Goal: Transaction & Acquisition: Purchase product/service

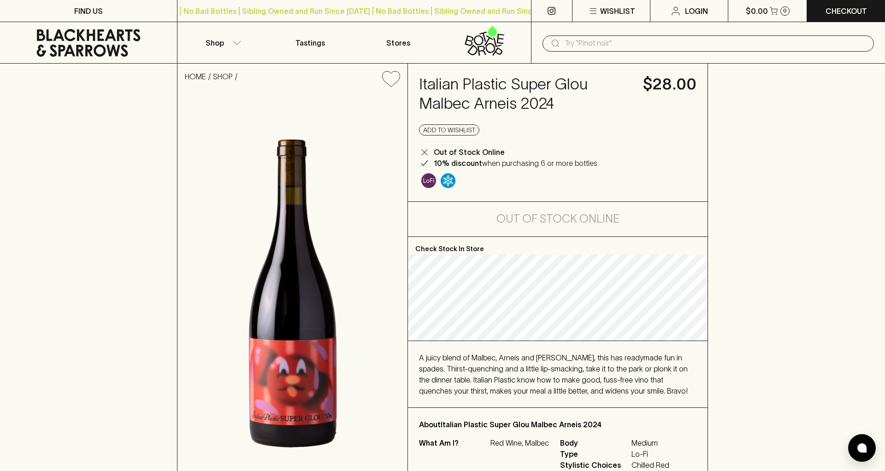
click at [96, 44] on icon at bounding box center [88, 43] width 163 height 28
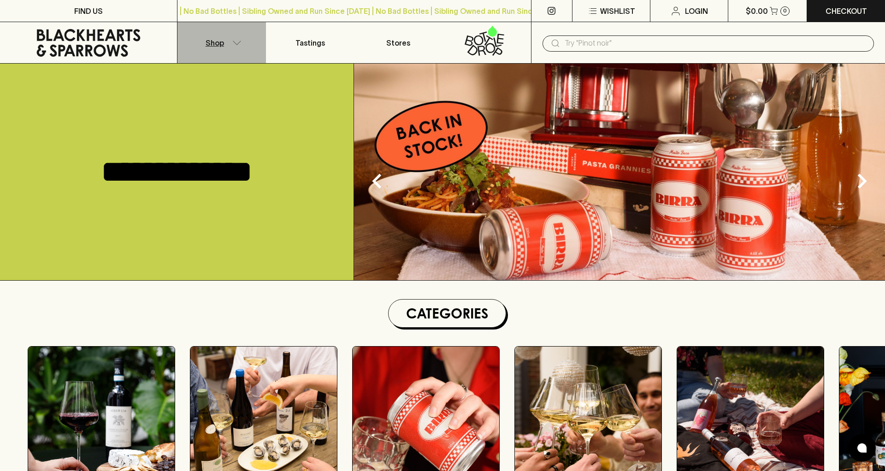
click at [236, 43] on icon "button" at bounding box center [236, 43] width 9 height 5
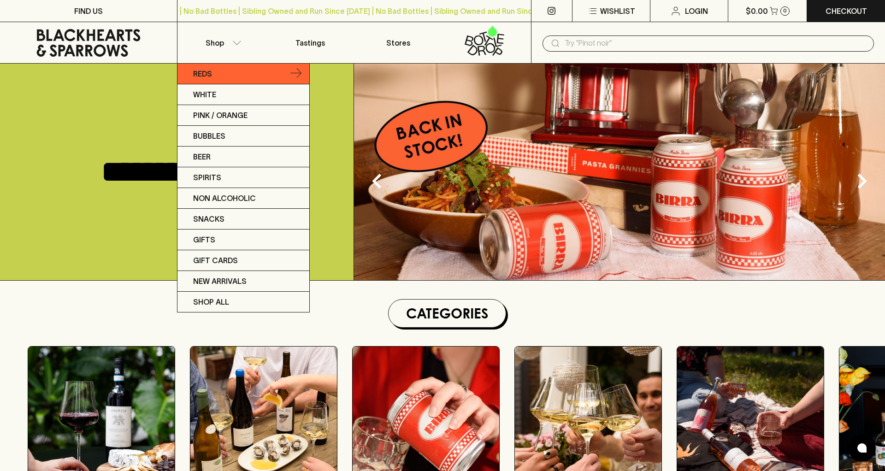
click at [211, 76] on p "Reds" at bounding box center [202, 73] width 19 height 11
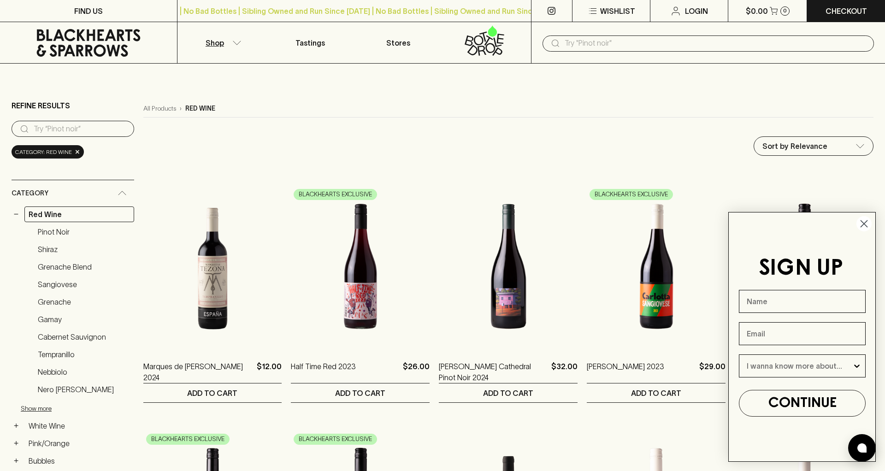
click at [865, 226] on circle "Close dialog" at bounding box center [863, 223] width 15 height 15
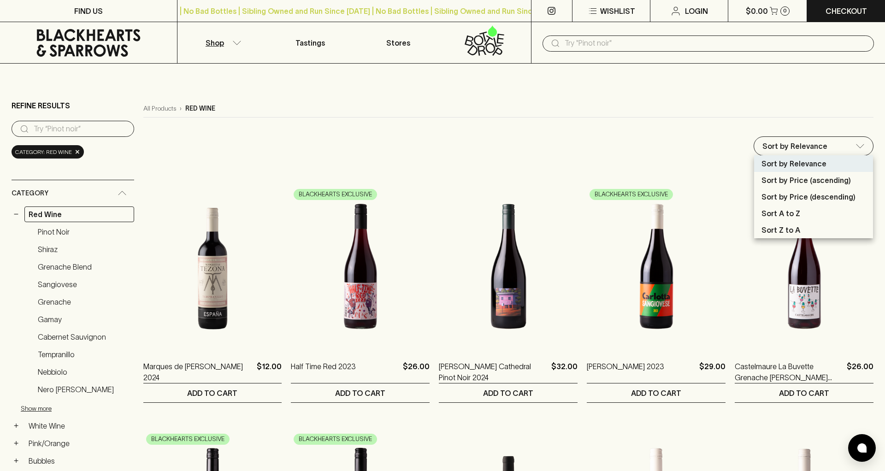
click at [812, 184] on p "Sort by Price (ascending)" at bounding box center [806, 180] width 89 height 11
type input "price:asc"
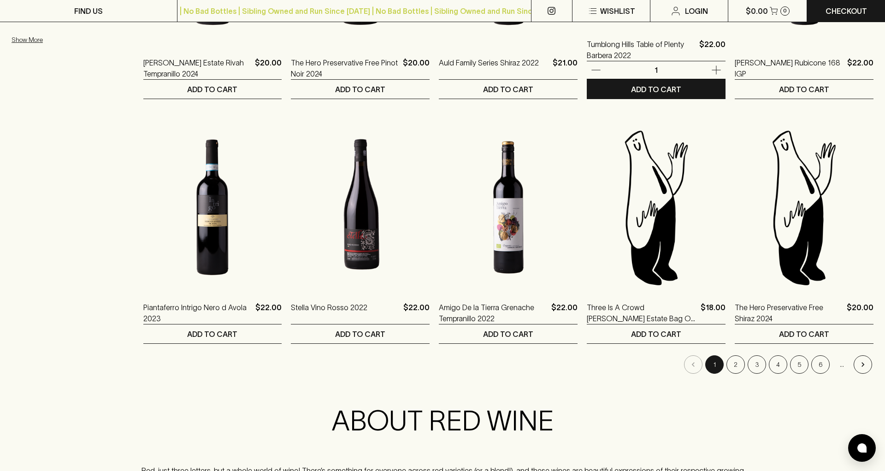
scroll to position [812, 0]
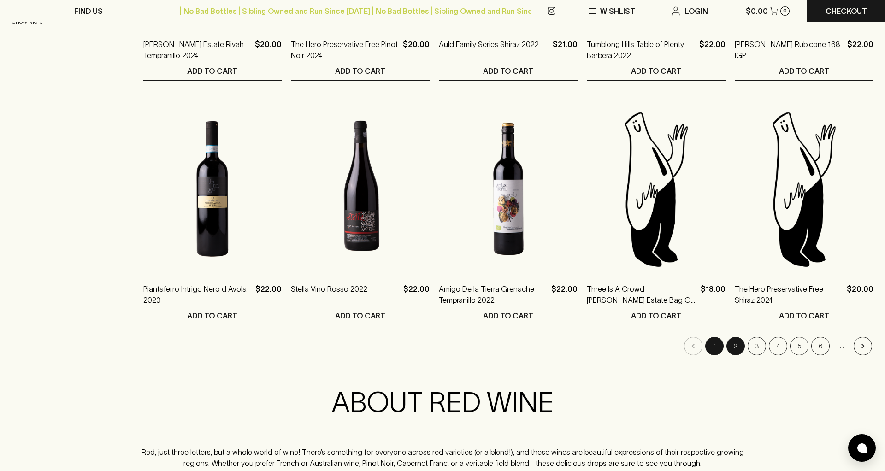
click at [737, 348] on button "2" at bounding box center [735, 346] width 18 height 18
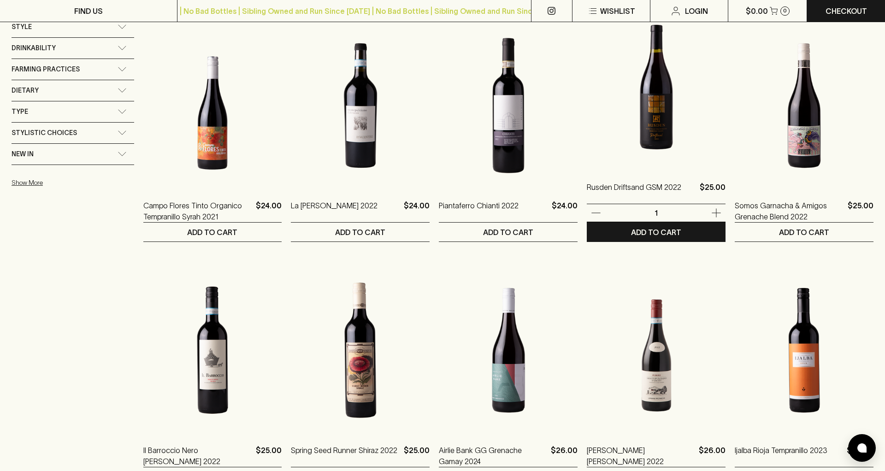
scroll to position [718, 0]
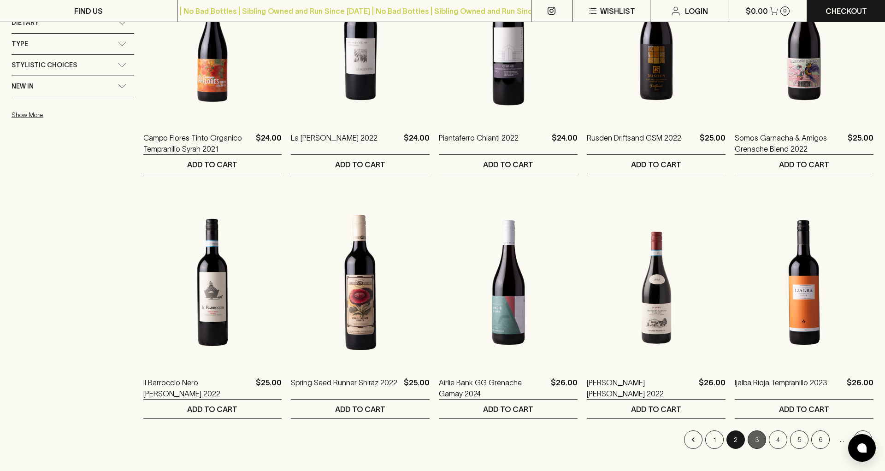
click at [756, 440] on button "3" at bounding box center [757, 440] width 18 height 18
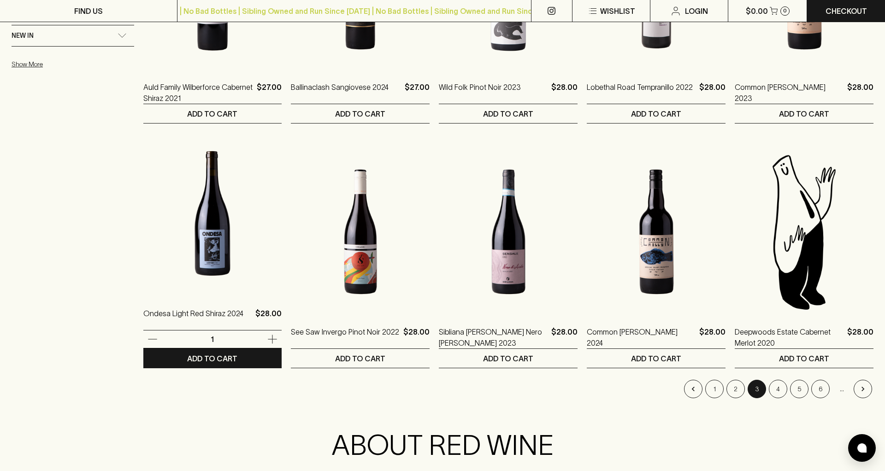
scroll to position [771, 0]
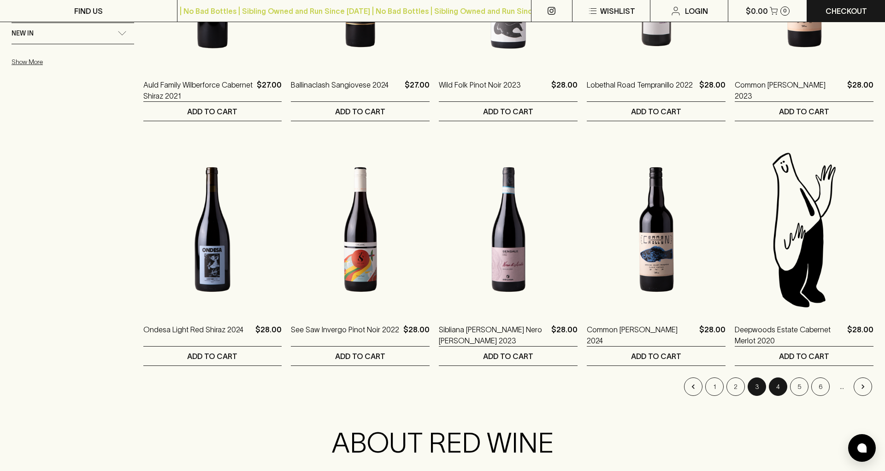
click at [786, 389] on button "4" at bounding box center [778, 387] width 18 height 18
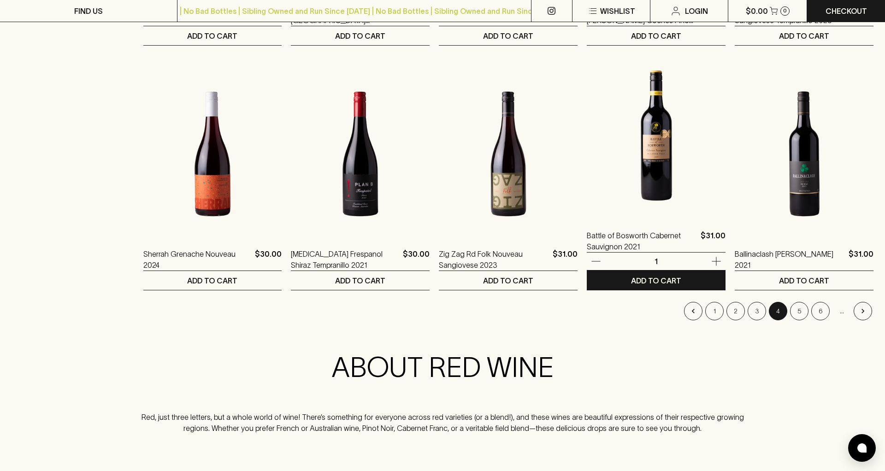
scroll to position [886, 0]
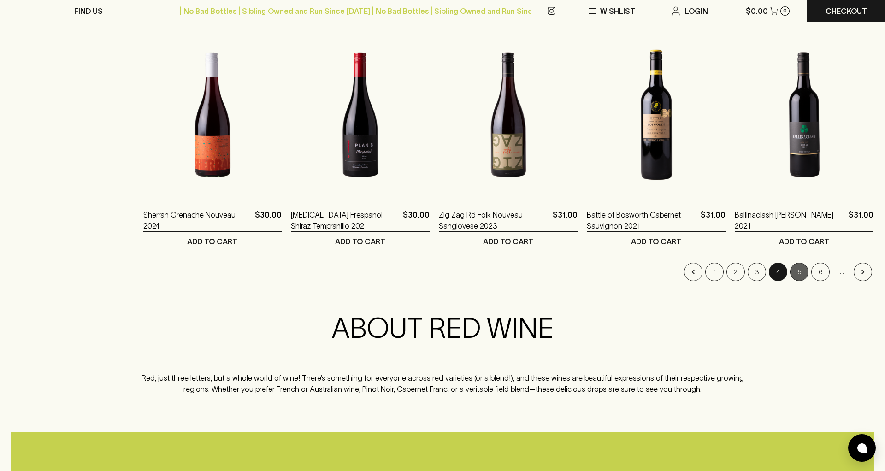
click at [794, 274] on button "5" at bounding box center [799, 272] width 18 height 18
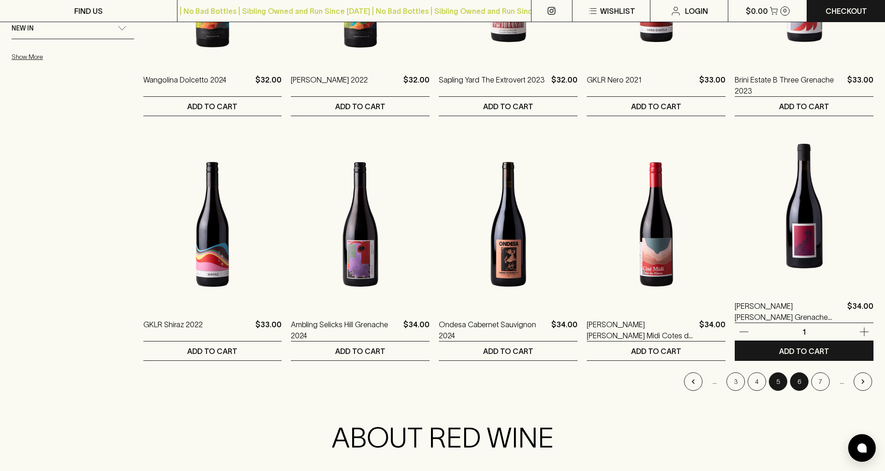
scroll to position [1004, 0]
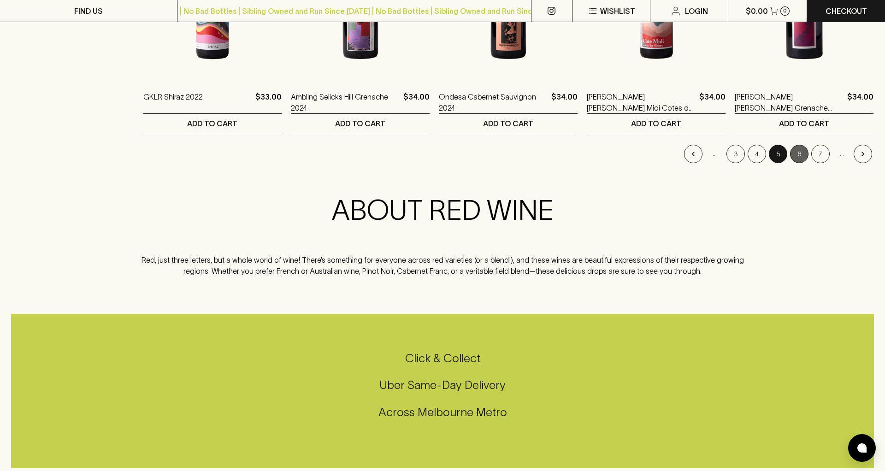
click at [798, 153] on button "6" at bounding box center [799, 154] width 18 height 18
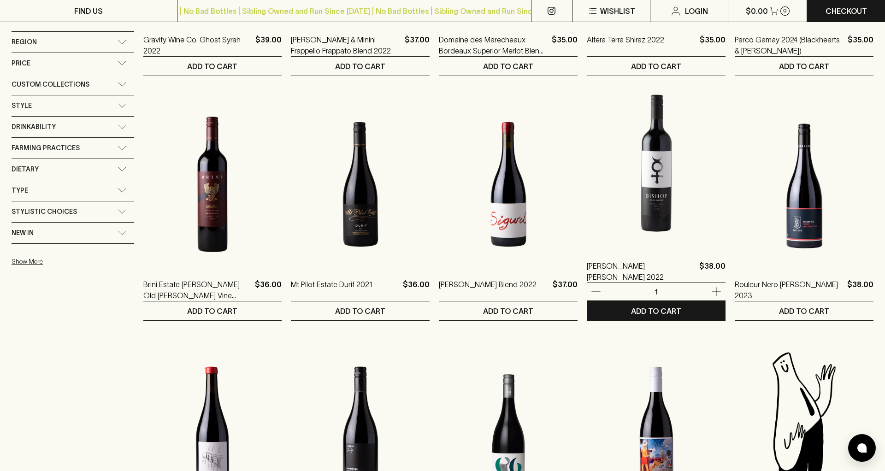
scroll to position [746, 0]
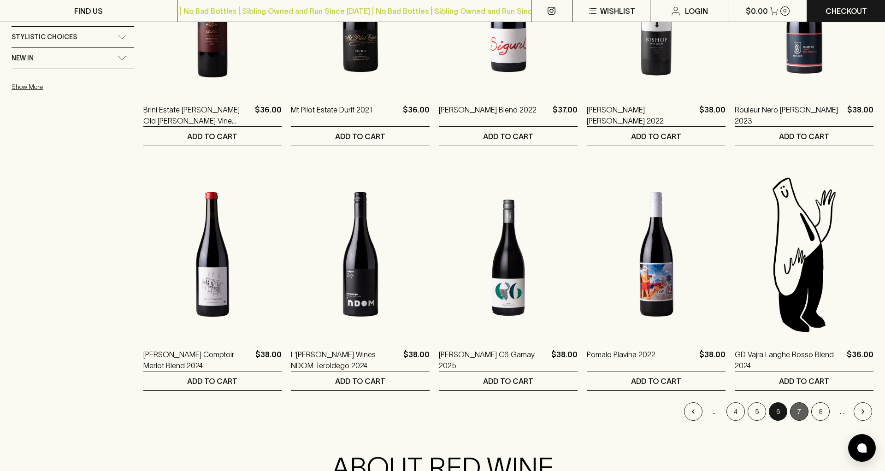
click at [800, 414] on button "7" at bounding box center [799, 411] width 18 height 18
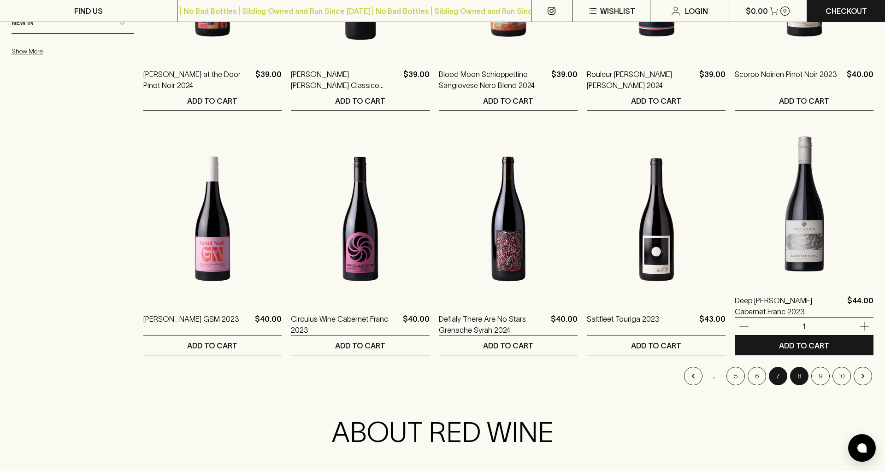
scroll to position [939, 0]
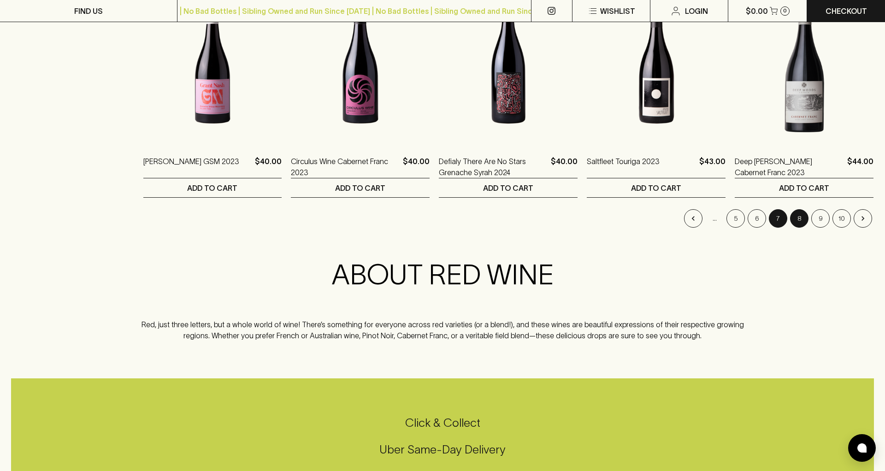
click at [795, 217] on button "8" at bounding box center [799, 218] width 18 height 18
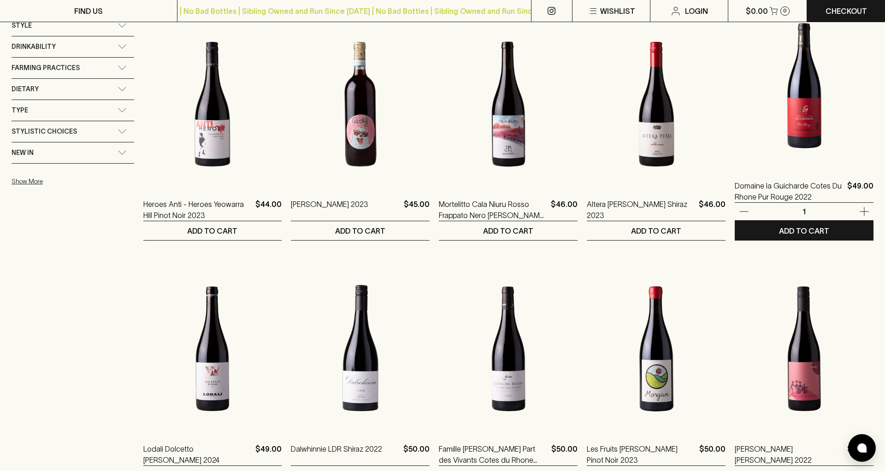
scroll to position [792, 0]
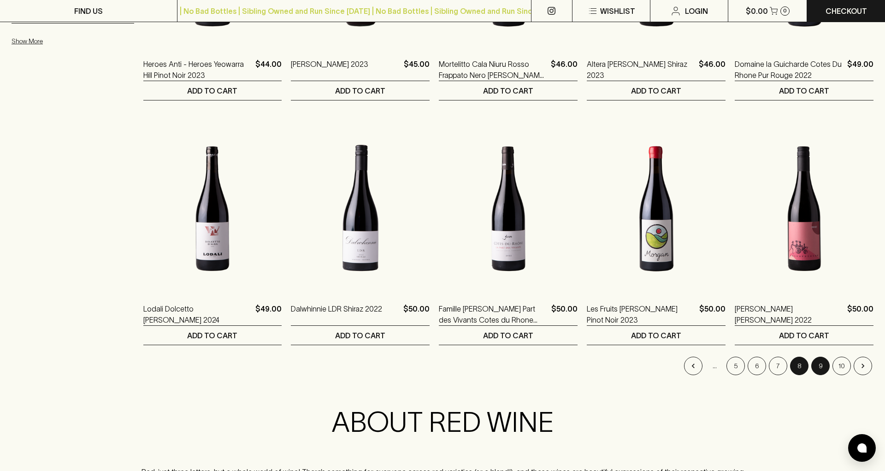
click at [824, 367] on button "9" at bounding box center [820, 366] width 18 height 18
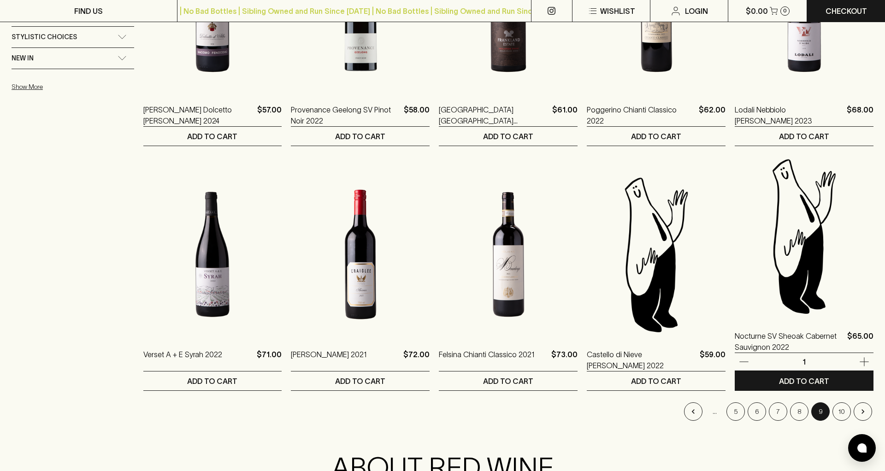
scroll to position [872, 0]
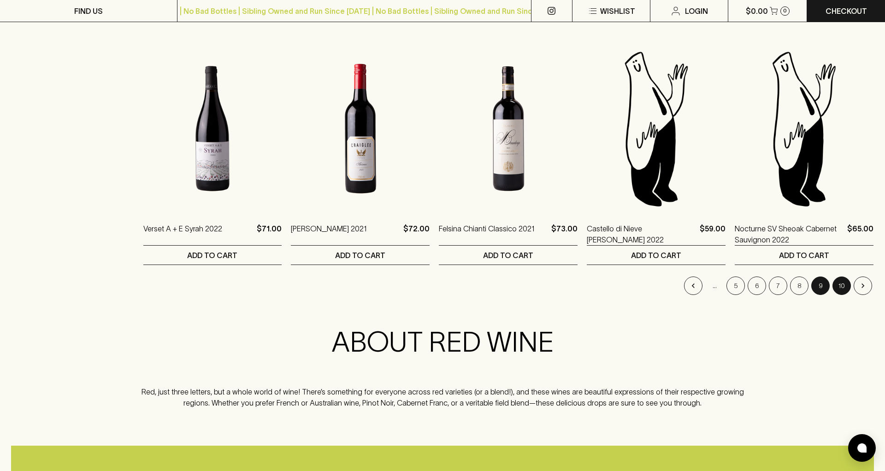
click at [837, 281] on button "10" at bounding box center [841, 286] width 18 height 18
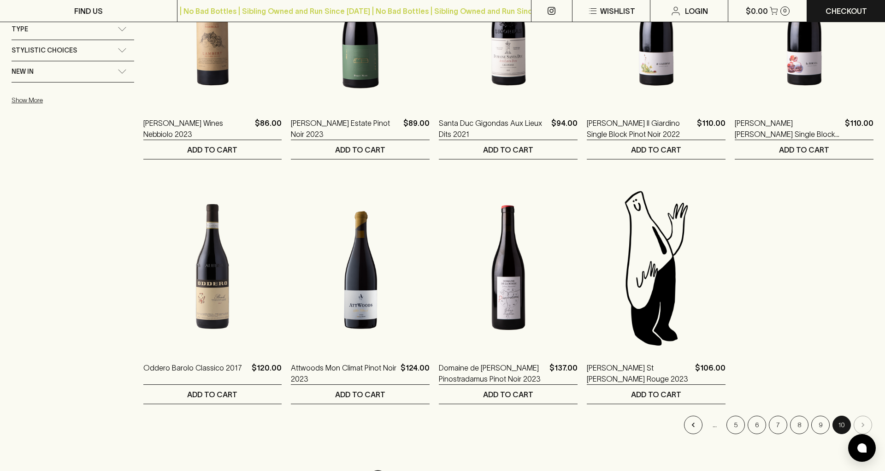
scroll to position [826, 0]
